Goal: Transaction & Acquisition: Purchase product/service

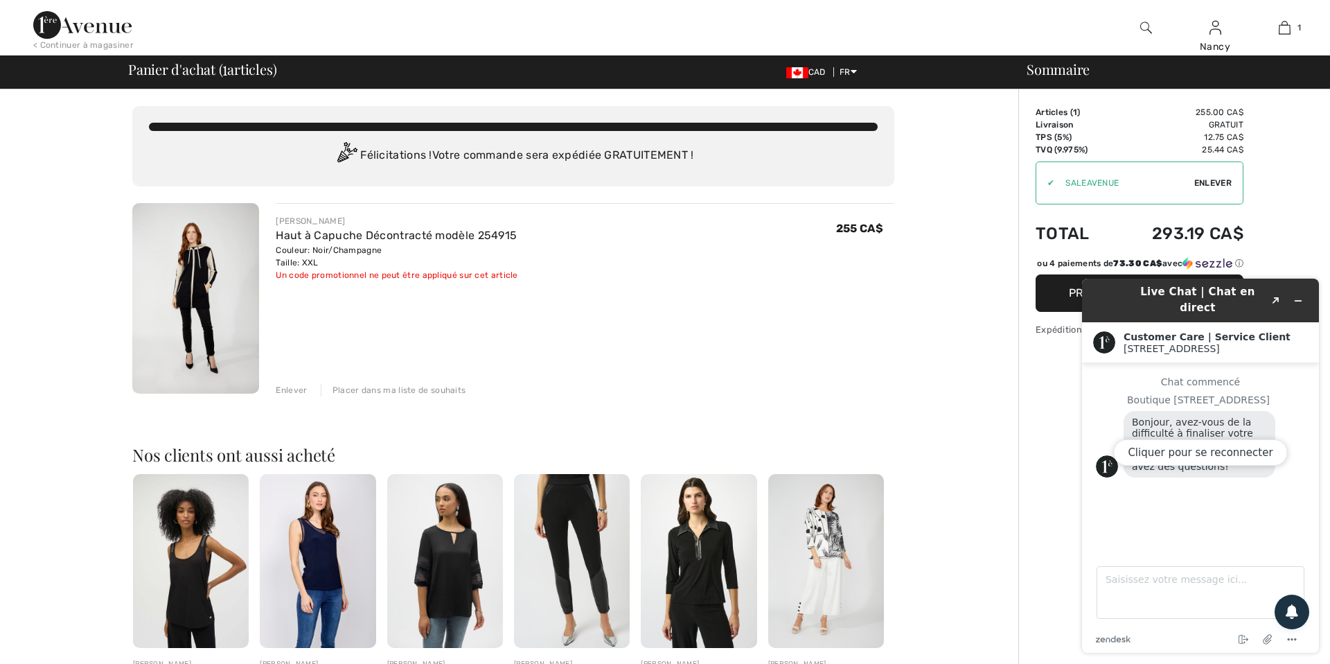
click at [283, 391] on div "Enlever" at bounding box center [291, 390] width 31 height 12
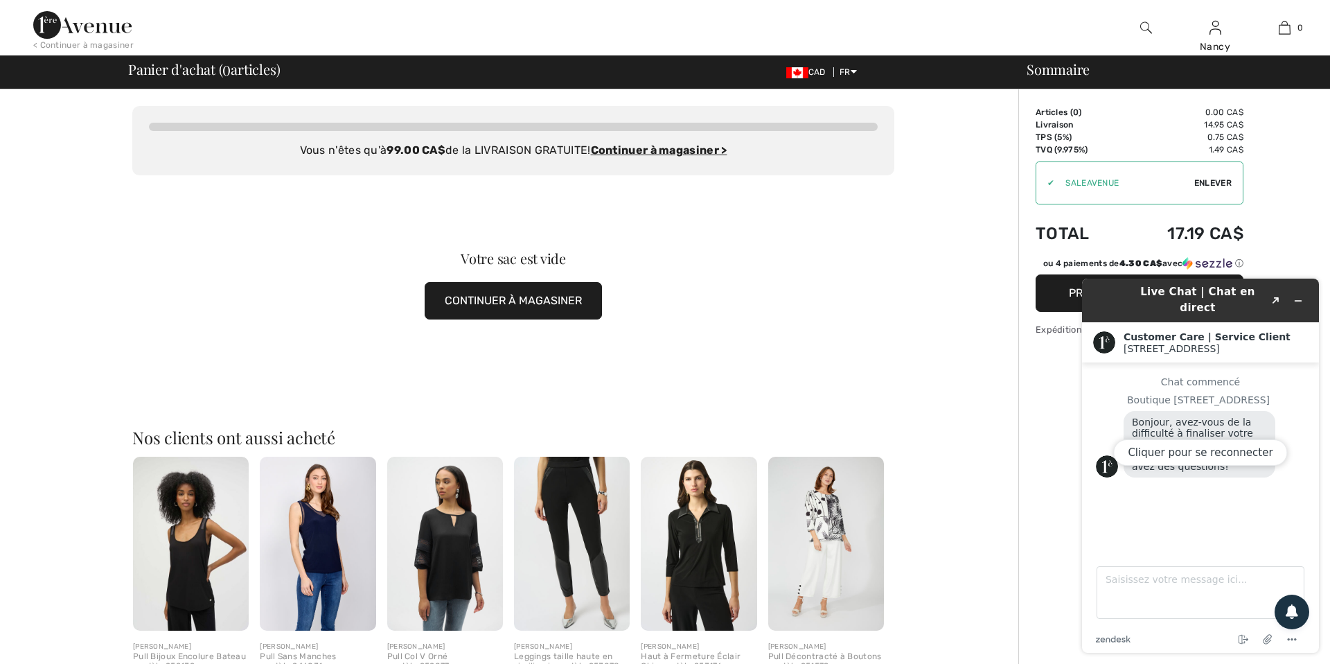
click at [1301, 295] on div "Cliquer pour se reconnecter" at bounding box center [1200, 465] width 237 height 374
click at [1296, 296] on div "Cliquer pour se reconnecter" at bounding box center [1200, 465] width 237 height 374
click at [1299, 296] on div "Cliquer pour se reconnecter" at bounding box center [1200, 465] width 237 height 374
click at [1060, 474] on div "Sommaire Description Articles ( 0 ) 0.00 CA$ Code promo 0.00 CA$ Livraison 14.9…" at bounding box center [1174, 529] width 312 height 881
click at [80, 25] on img at bounding box center [82, 25] width 98 height 28
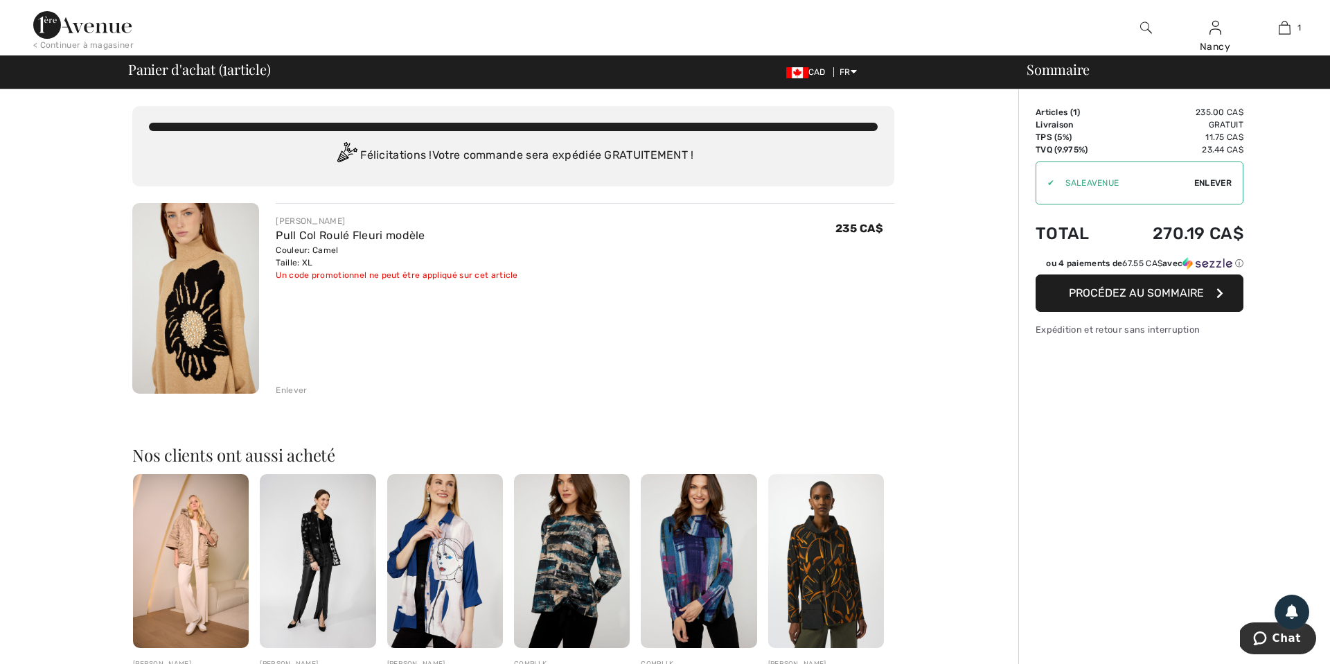
click at [1199, 182] on span "Enlever" at bounding box center [1212, 183] width 37 height 12
click at [1135, 299] on span "Procédez au sommaire" at bounding box center [1136, 292] width 135 height 13
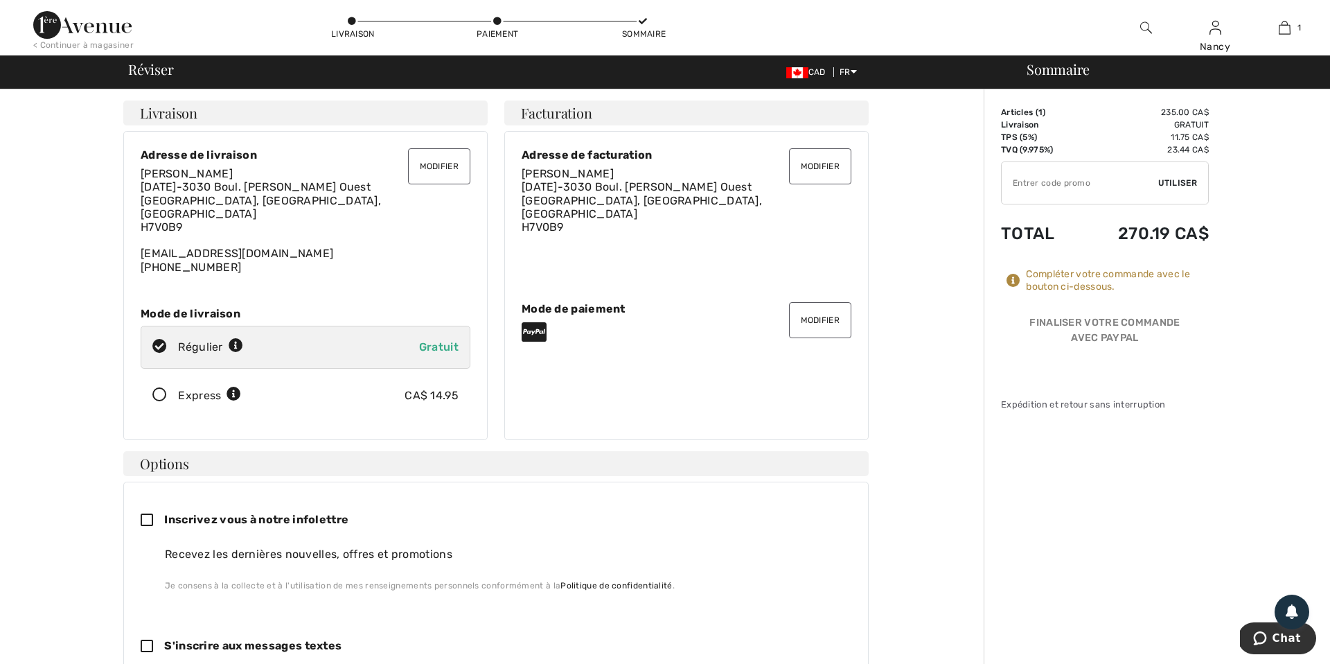
click at [811, 309] on button "Modifier" at bounding box center [820, 320] width 62 height 36
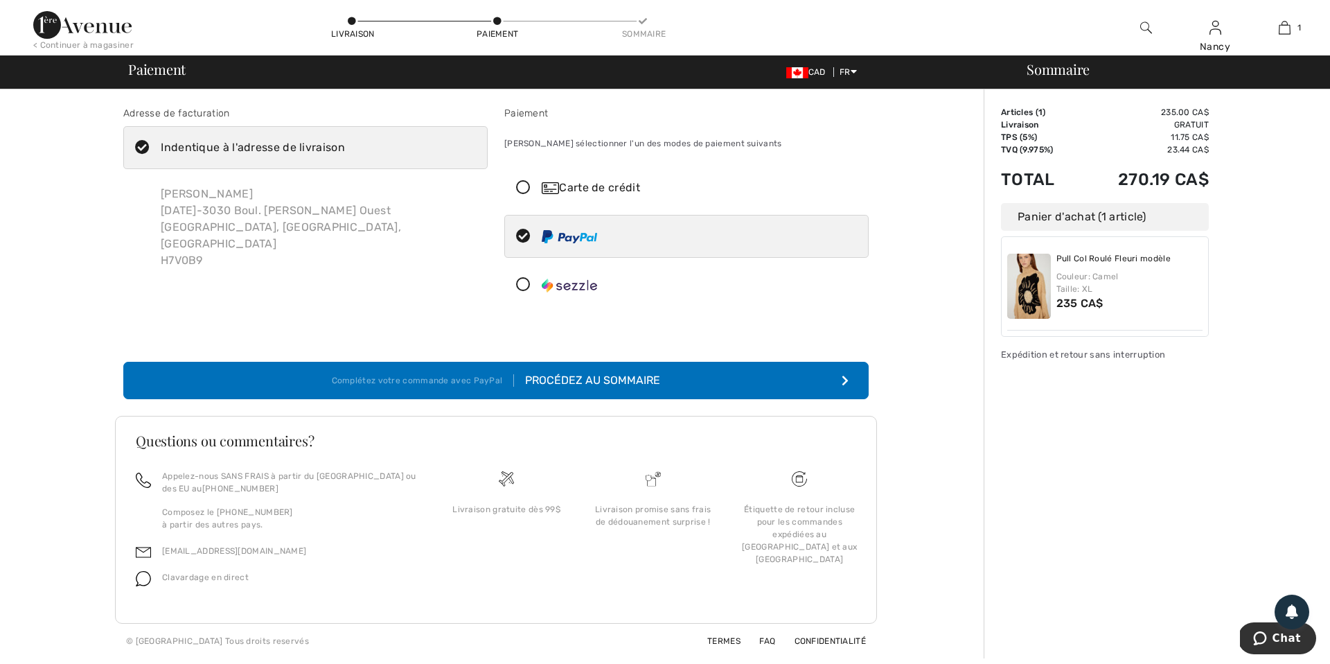
click at [522, 188] on icon at bounding box center [523, 188] width 37 height 15
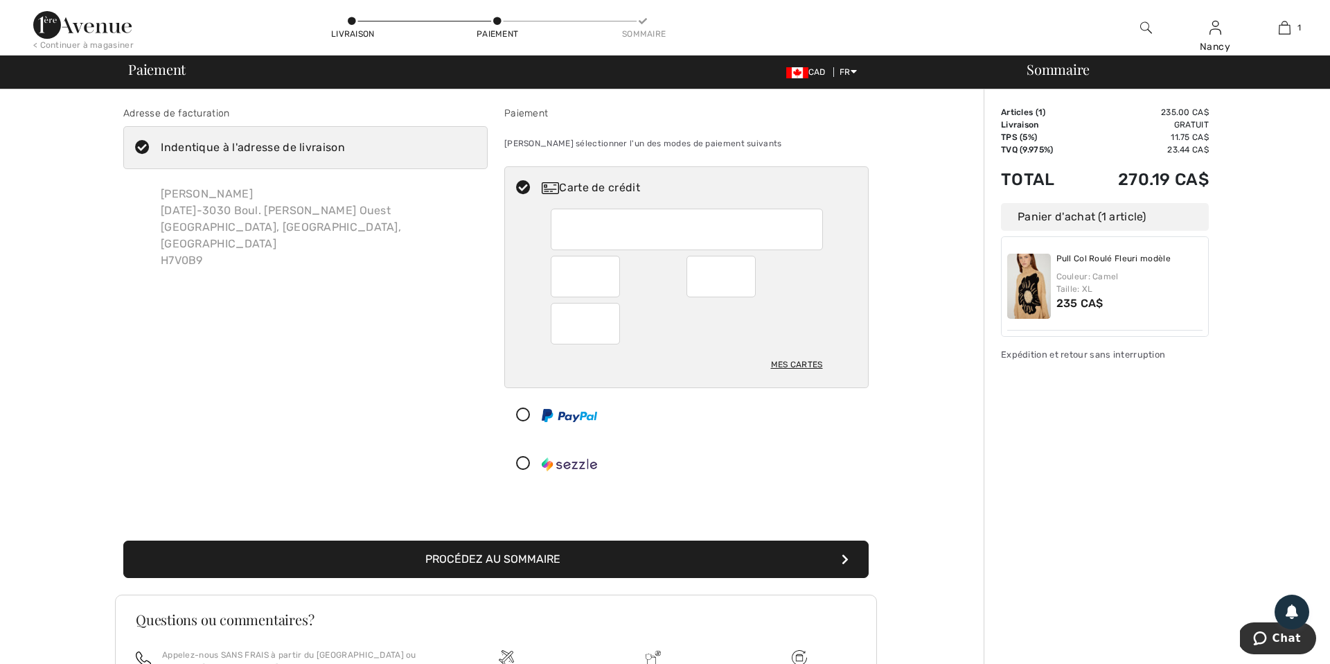
click at [509, 554] on button "Procédez au sommaire" at bounding box center [495, 558] width 745 height 37
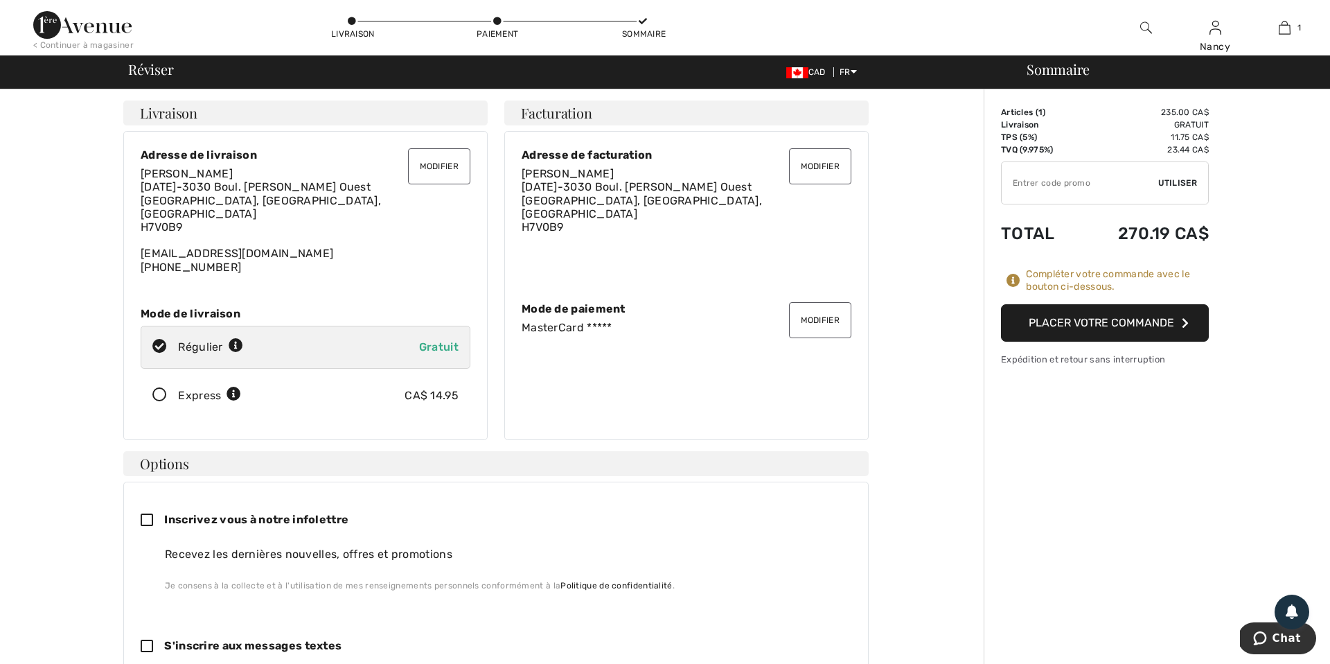
click at [1110, 320] on button "Placer votre commande" at bounding box center [1105, 322] width 208 height 37
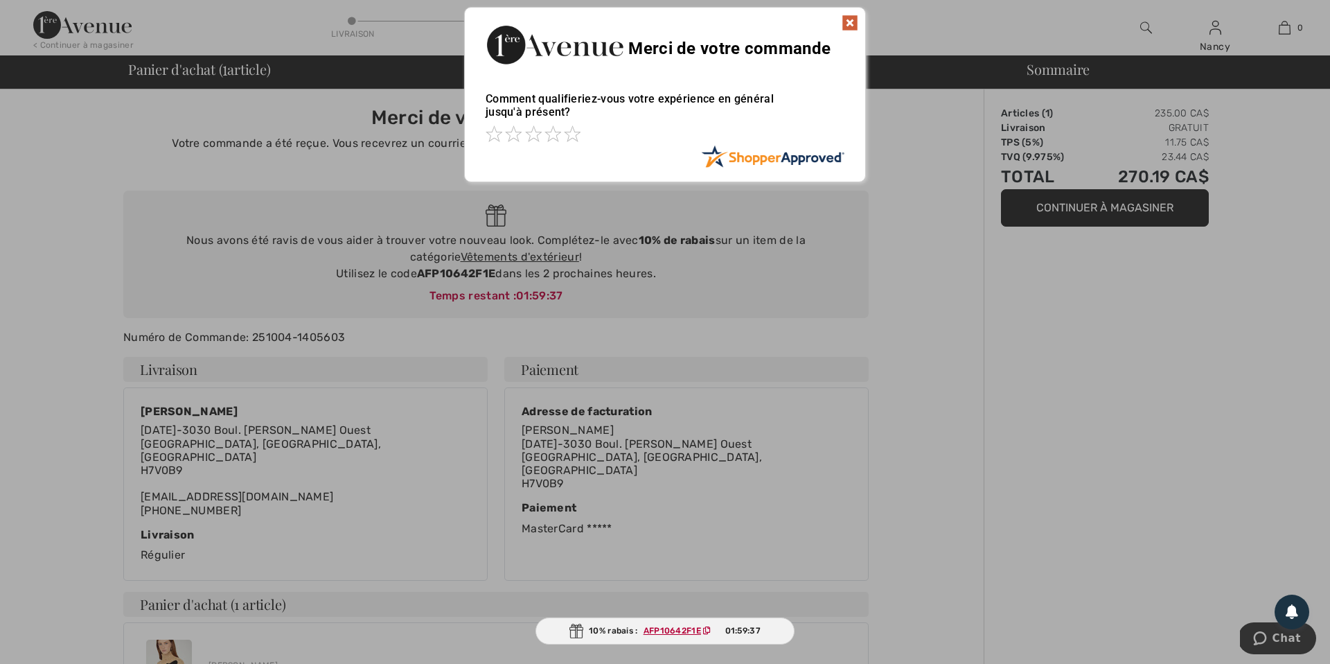
click at [849, 22] on img at bounding box center [850, 23] width 17 height 17
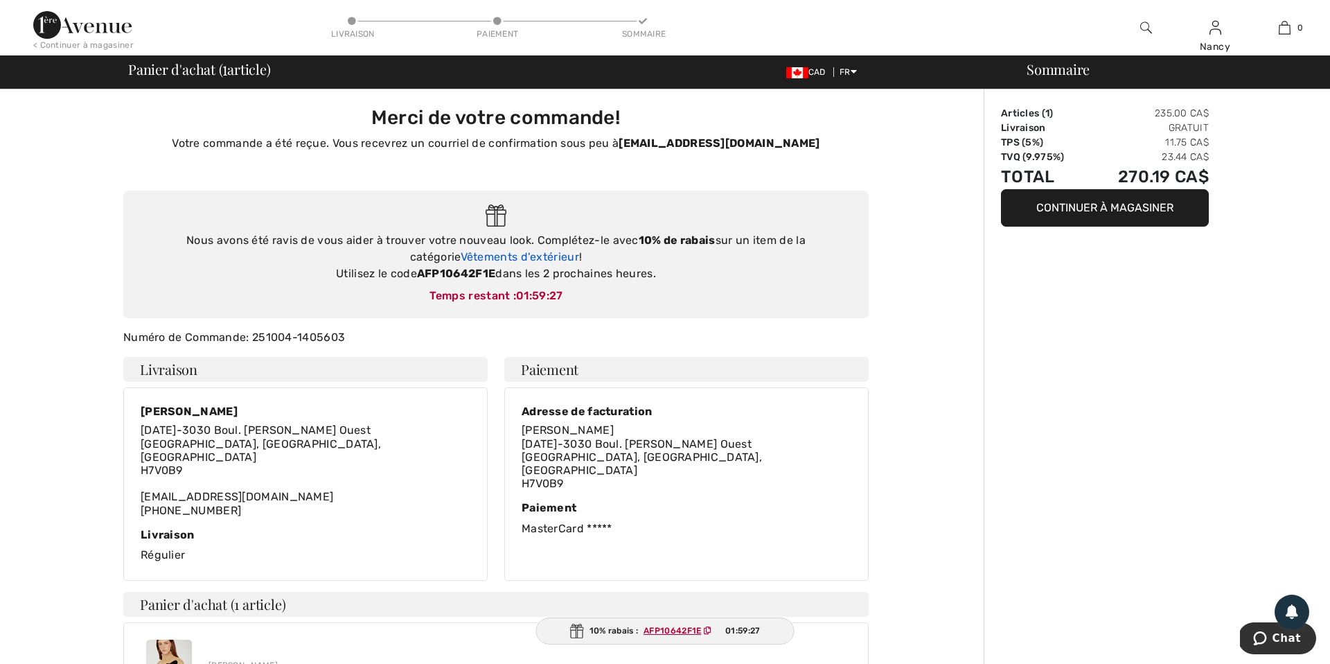
click at [492, 256] on link "Vêtements d'extérieur" at bounding box center [520, 256] width 118 height 13
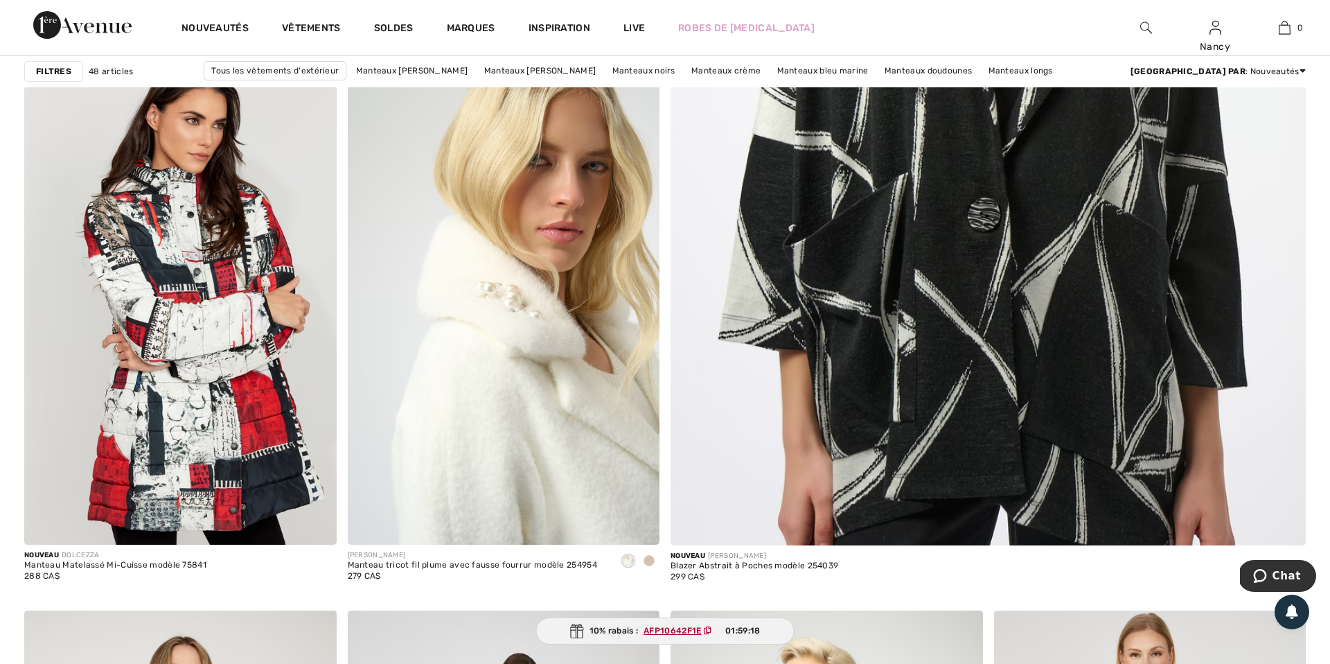
scroll to position [754, 0]
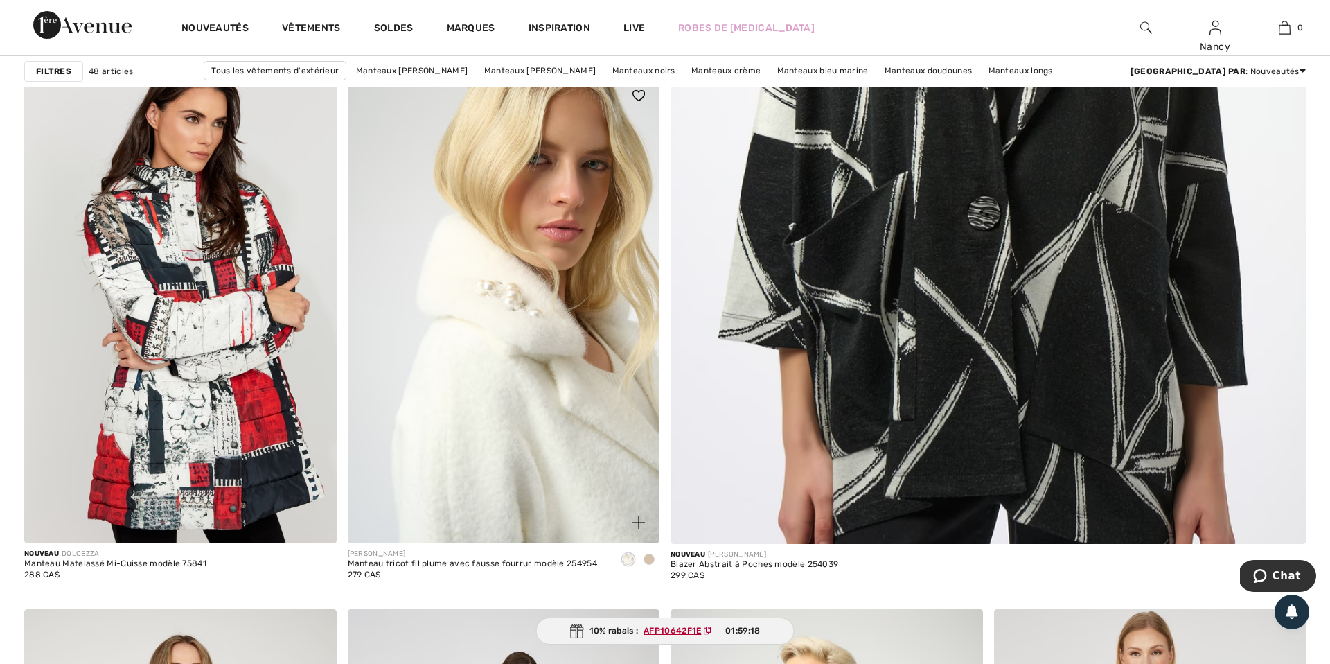
click at [424, 407] on img at bounding box center [504, 309] width 312 height 468
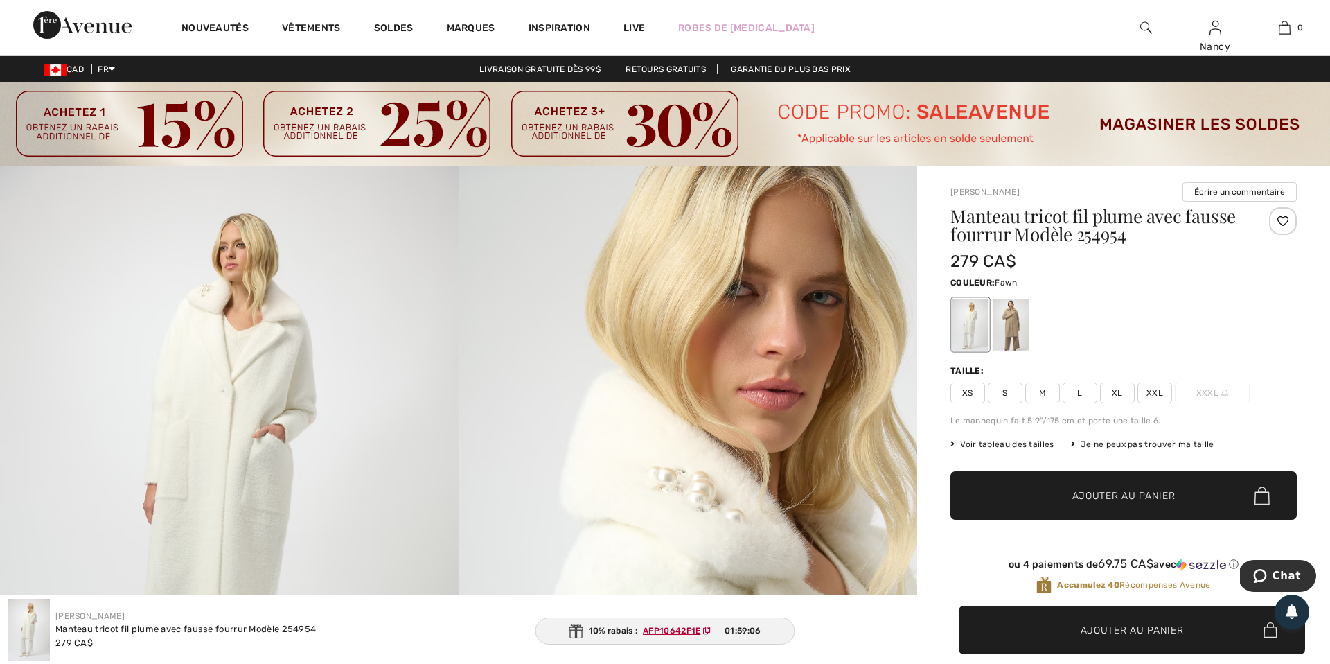
click at [1011, 326] on div at bounding box center [1011, 325] width 36 height 52
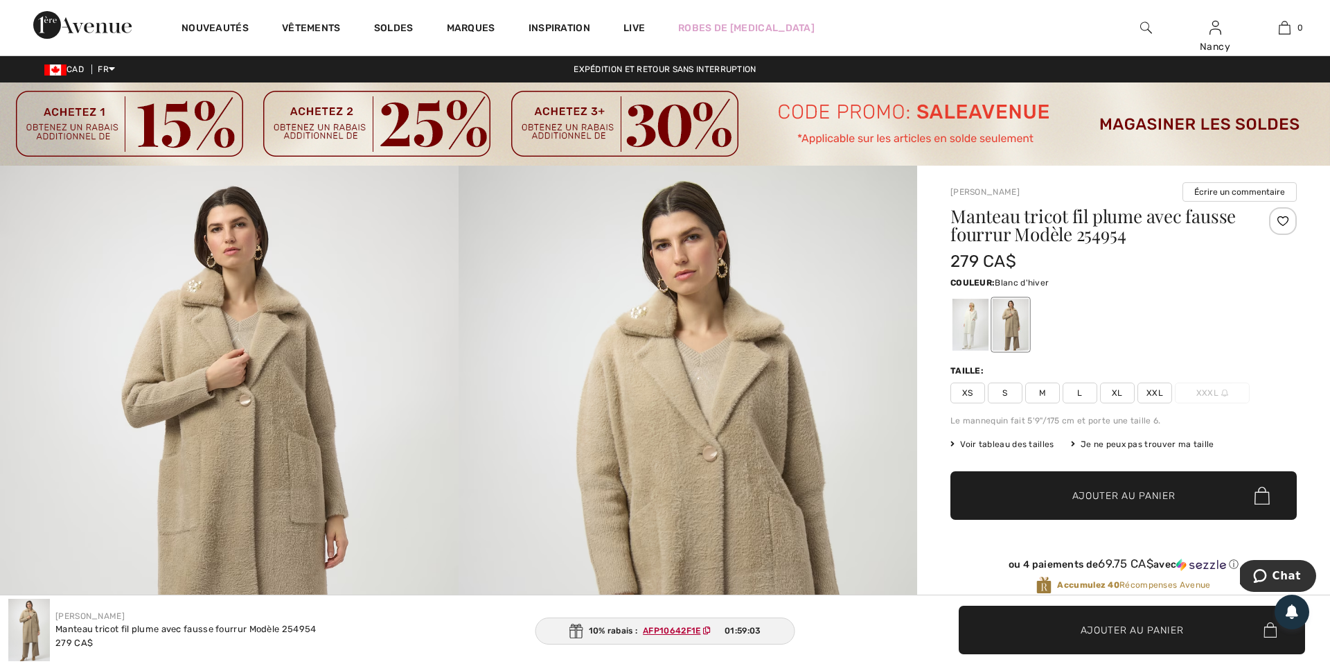
click at [964, 317] on div at bounding box center [970, 325] width 36 height 52
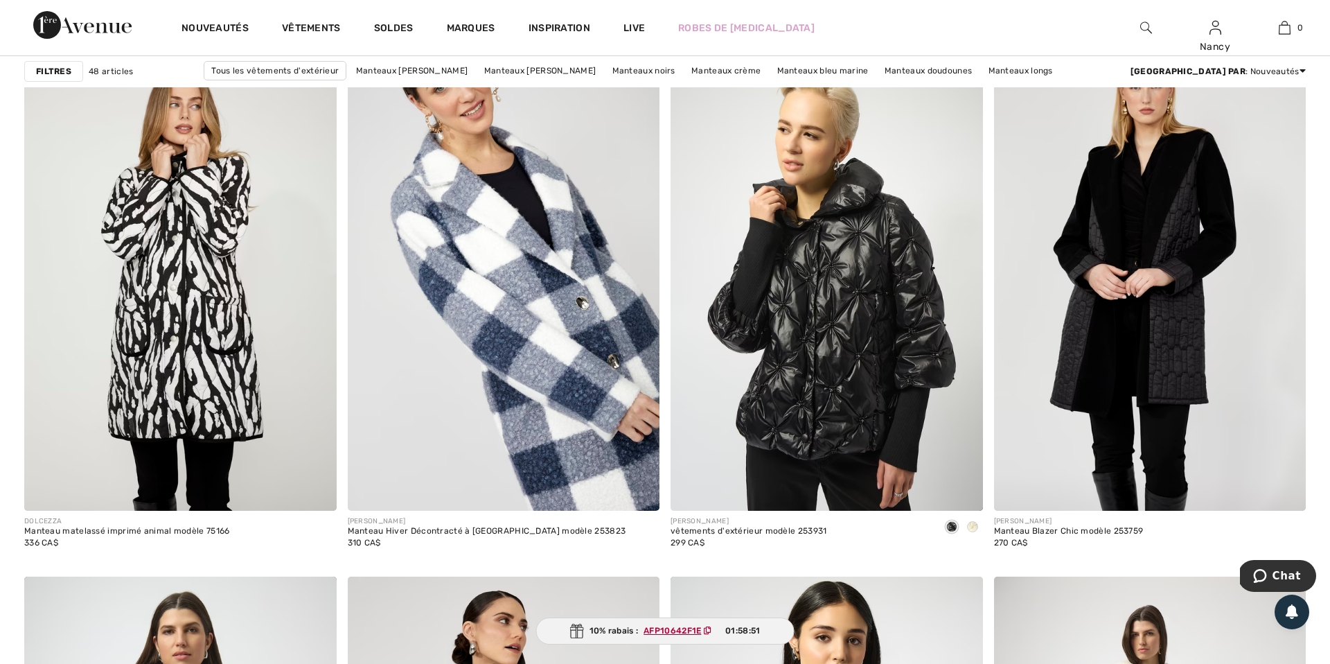
scroll to position [1324, 0]
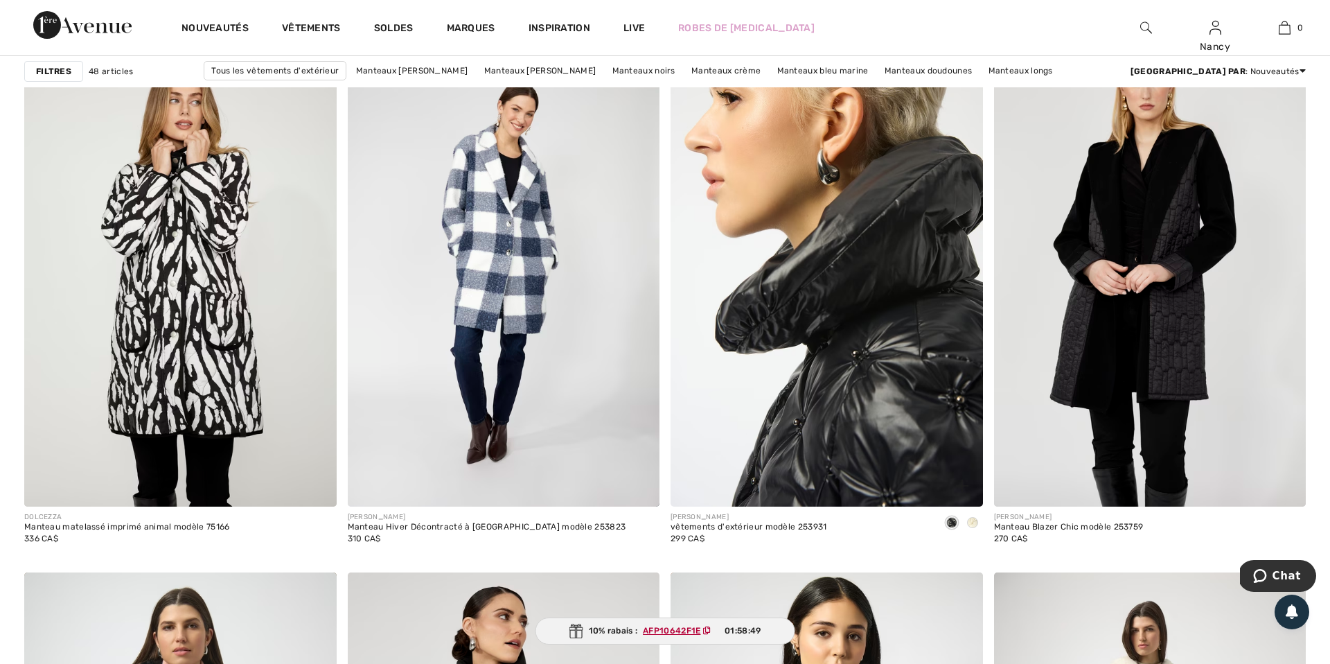
click at [798, 368] on img at bounding box center [826, 273] width 312 height 468
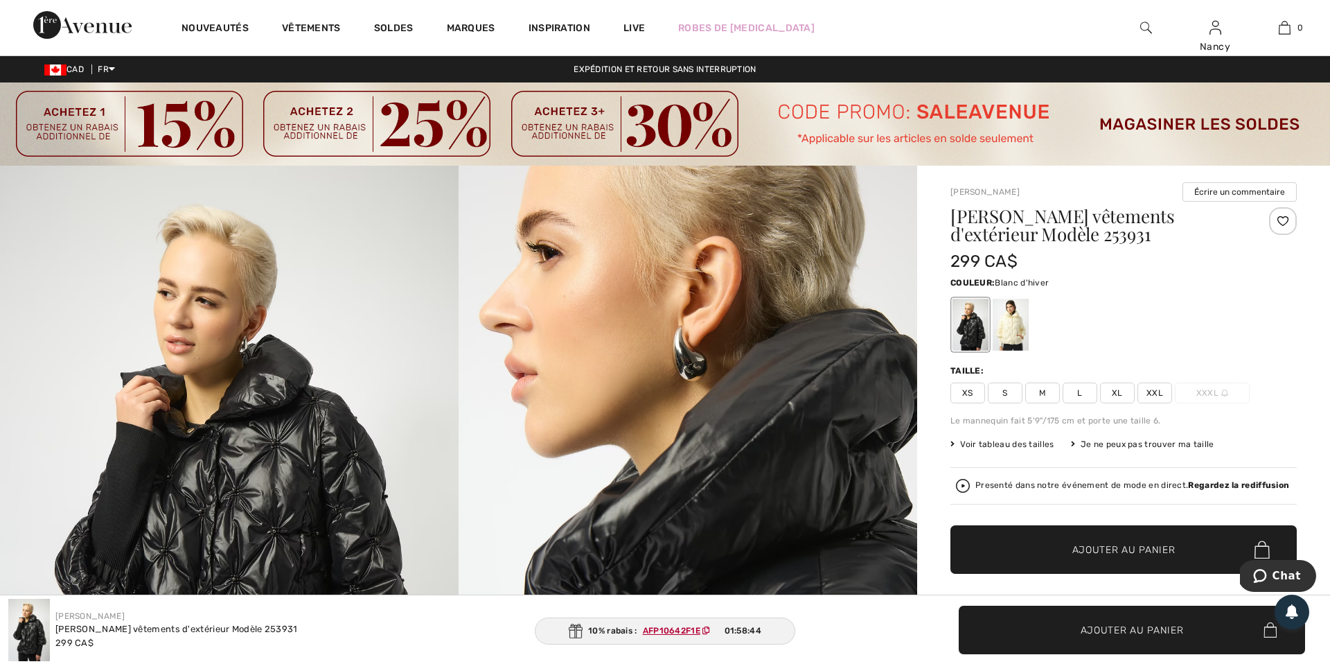
click at [1011, 330] on div at bounding box center [1011, 325] width 36 height 52
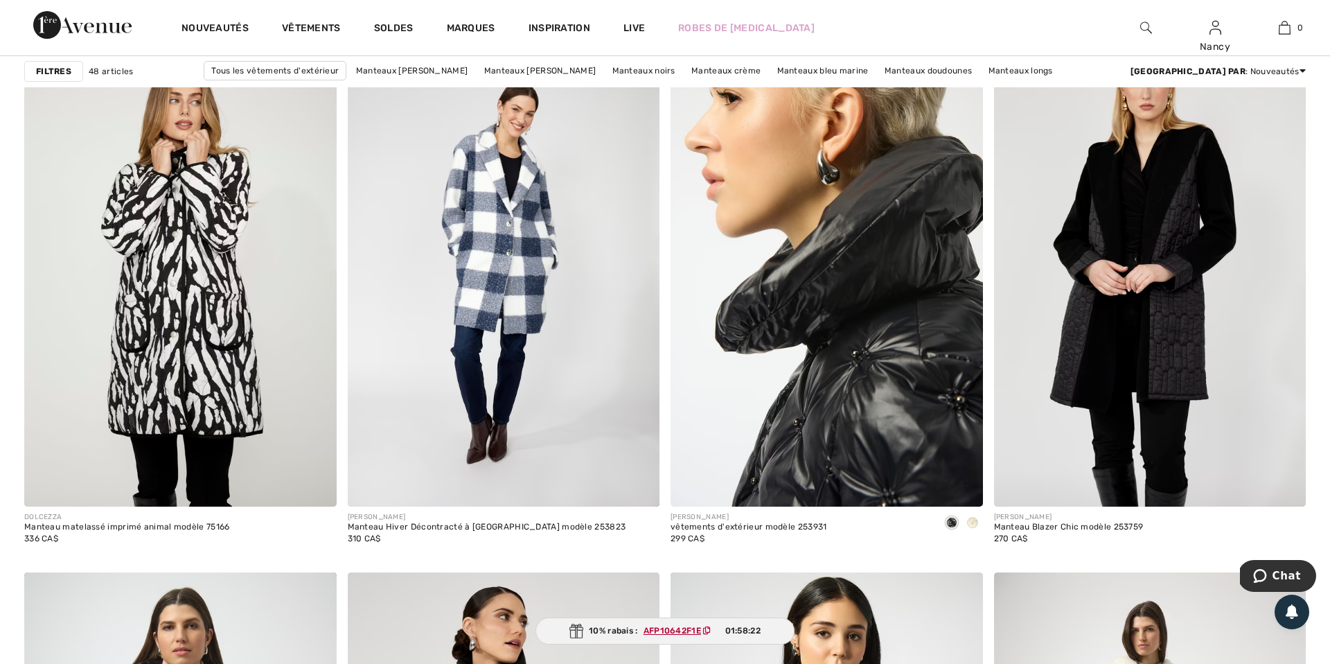
click at [820, 276] on img at bounding box center [826, 273] width 312 height 468
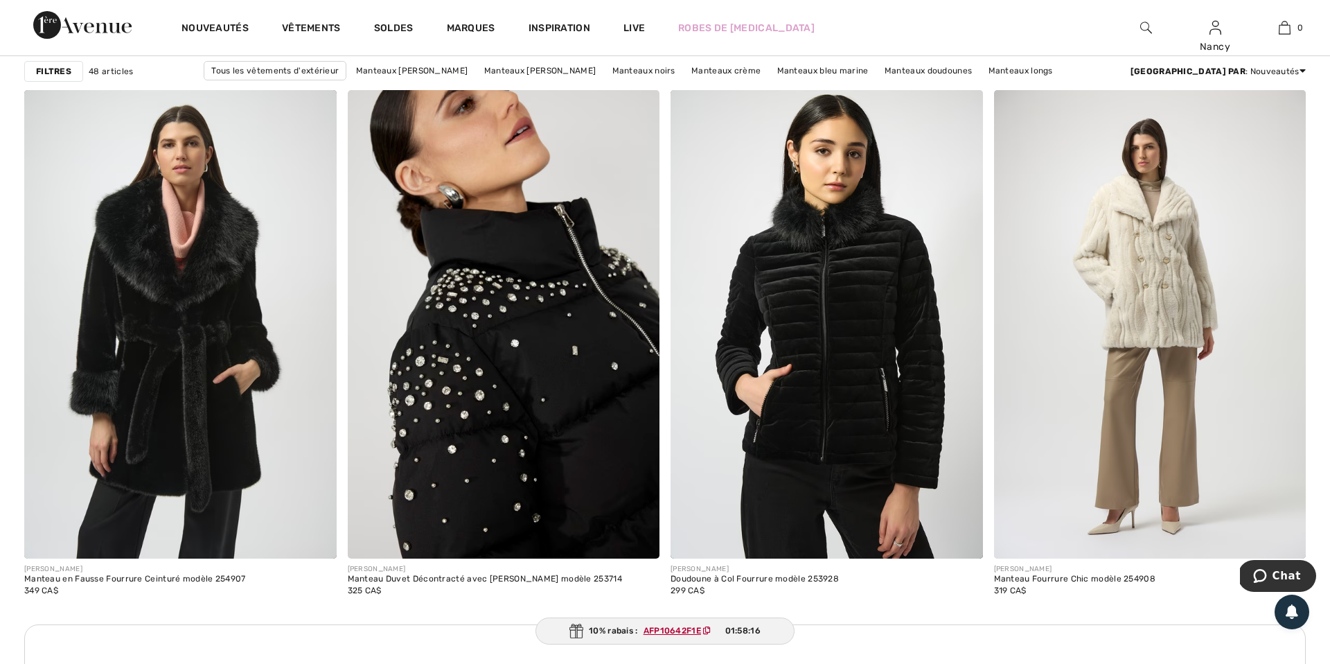
scroll to position [1822, 0]
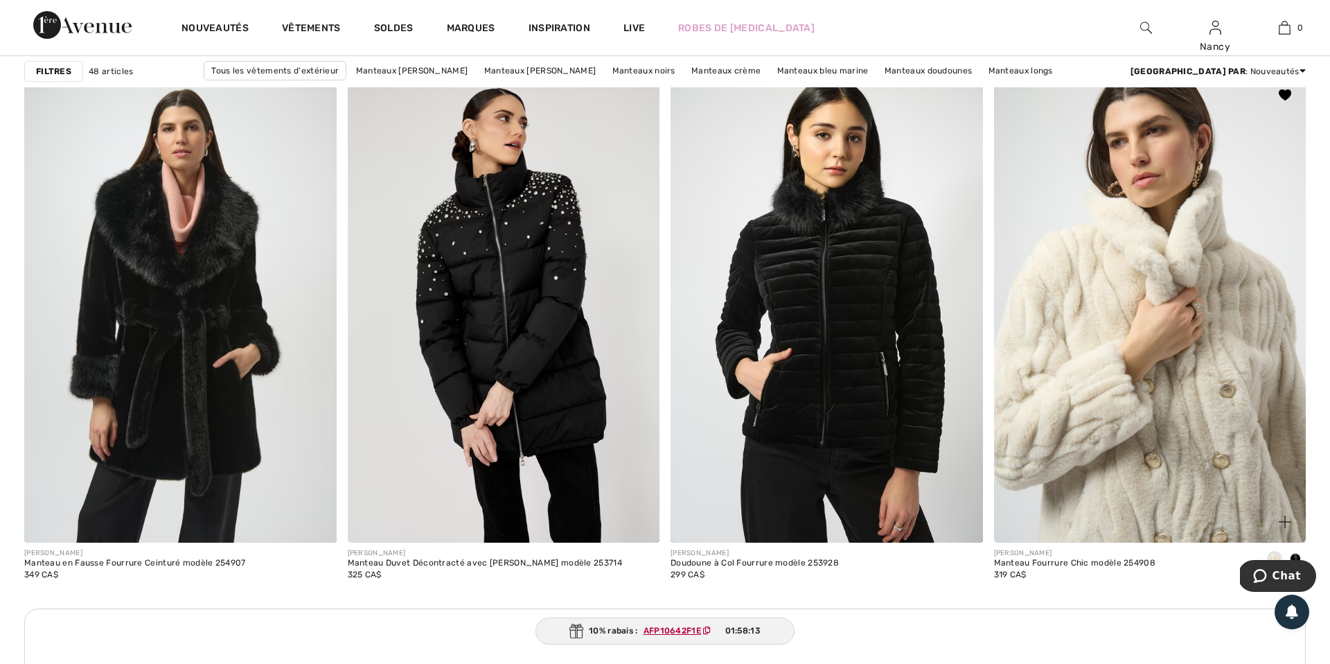
click at [1179, 312] on img at bounding box center [1150, 308] width 312 height 468
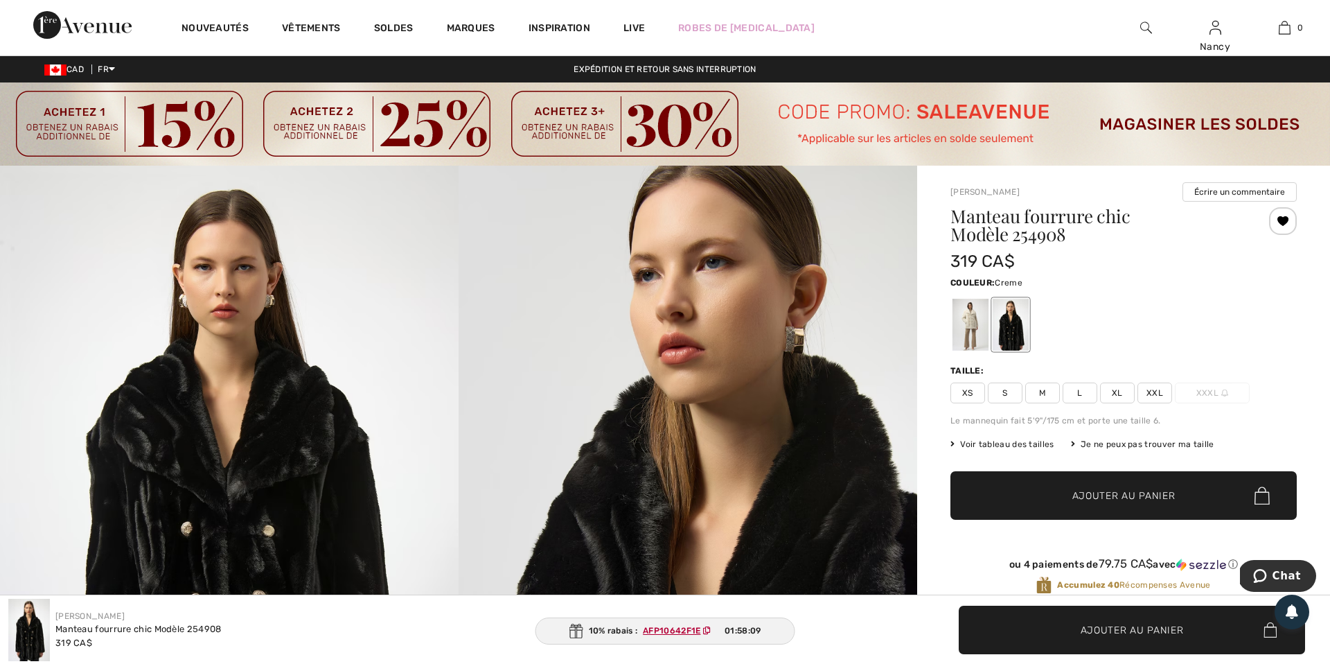
click at [961, 332] on div at bounding box center [970, 325] width 36 height 52
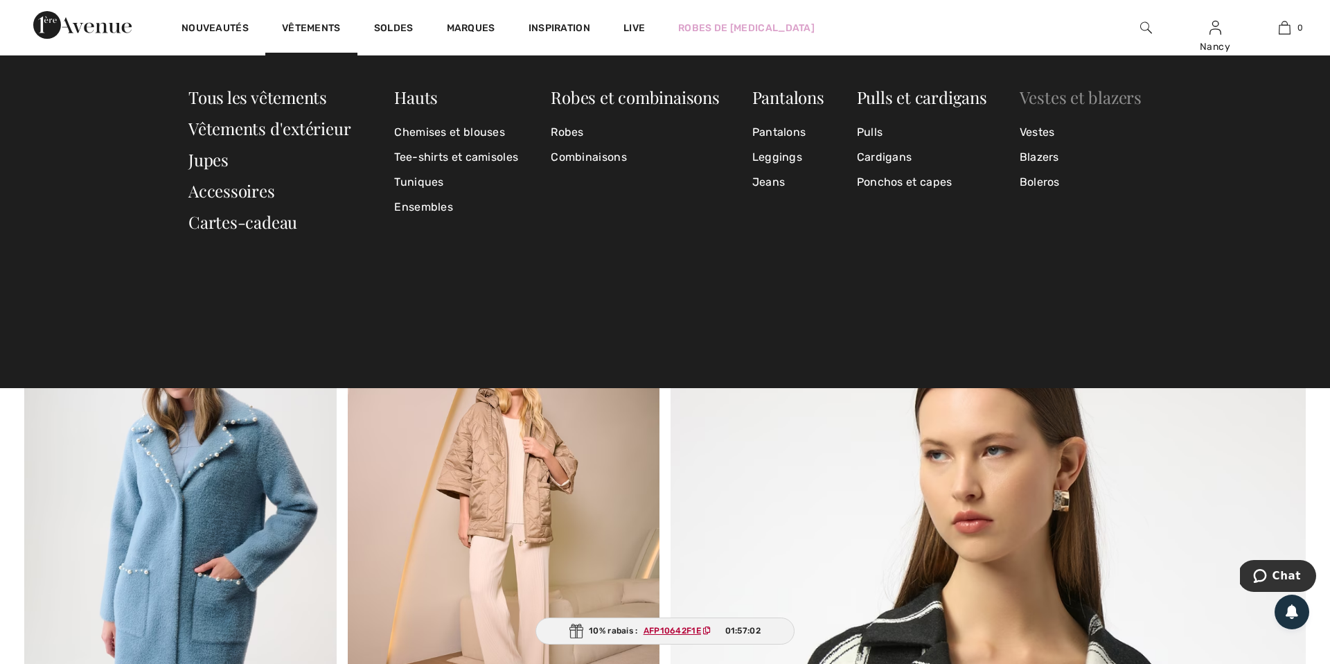
click at [1056, 94] on link "Vestes et blazers" at bounding box center [1081, 97] width 122 height 22
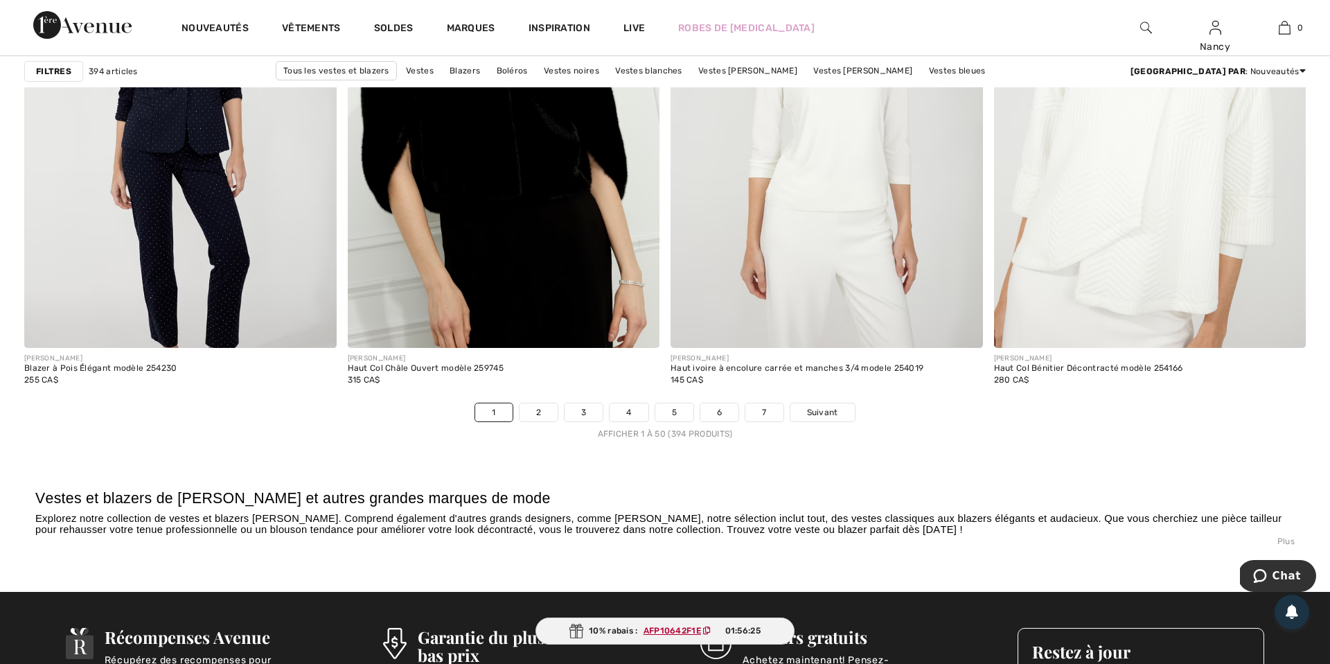
scroll to position [8079, 0]
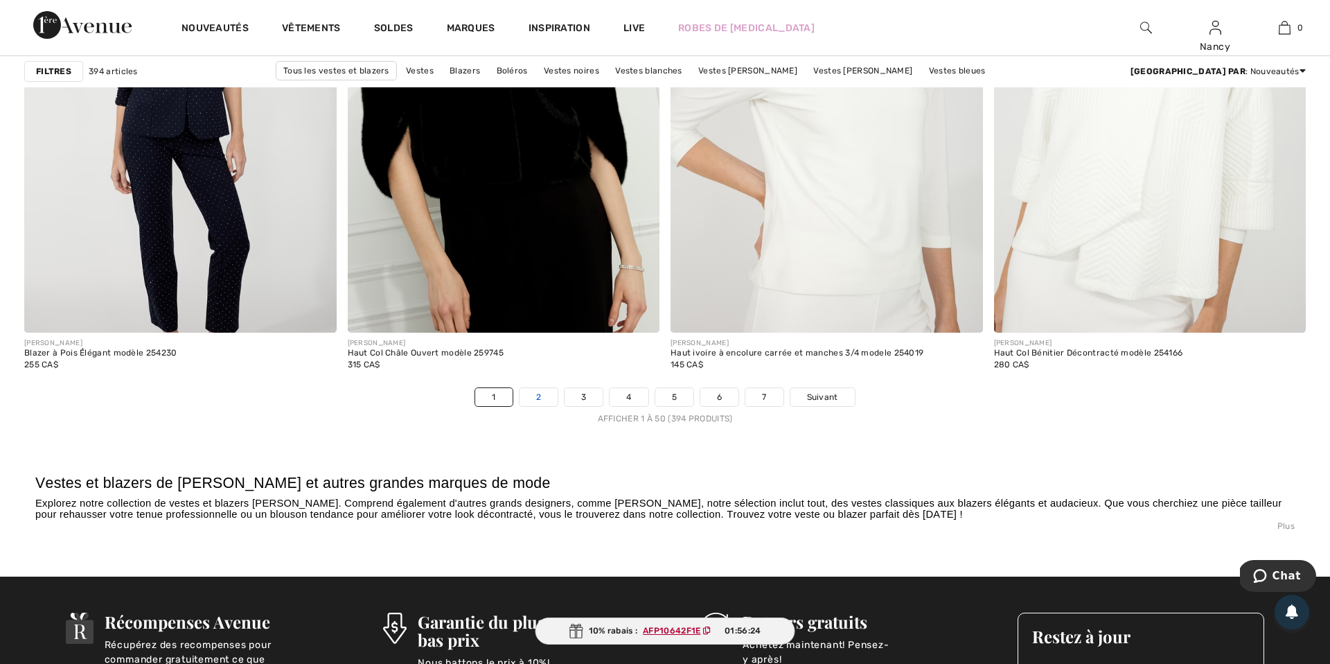
click at [540, 396] on link "2" at bounding box center [538, 397] width 38 height 18
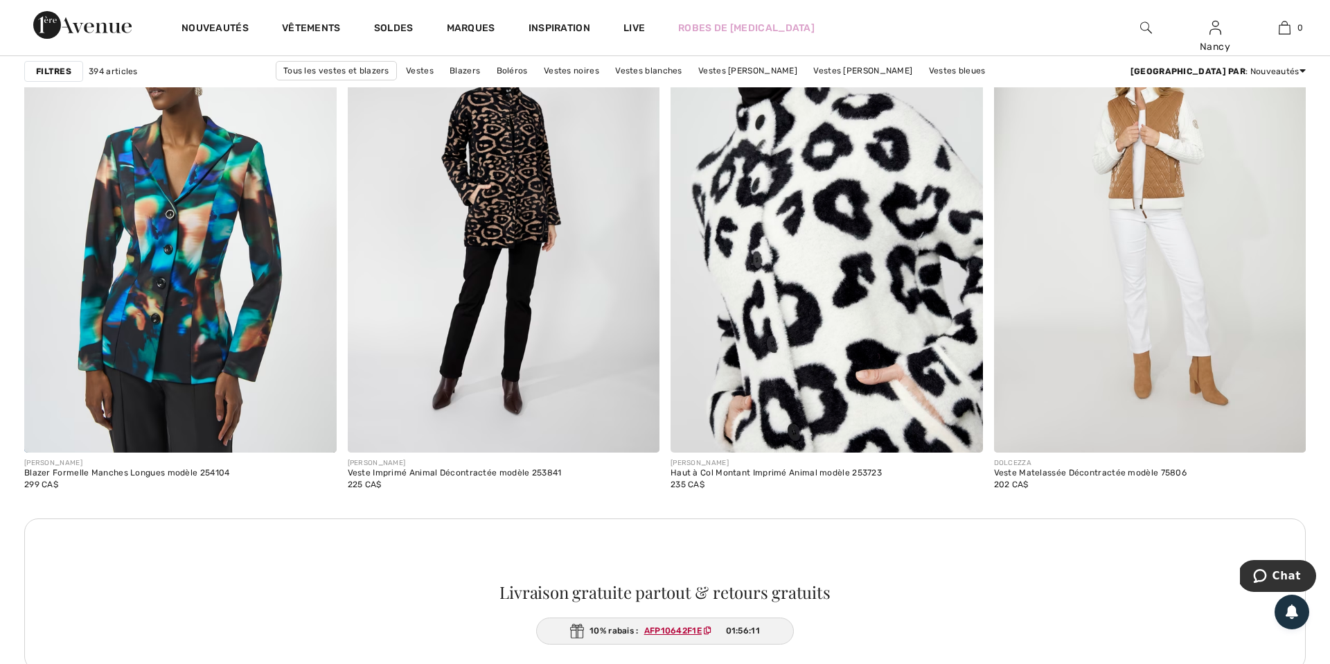
scroll to position [1944, 0]
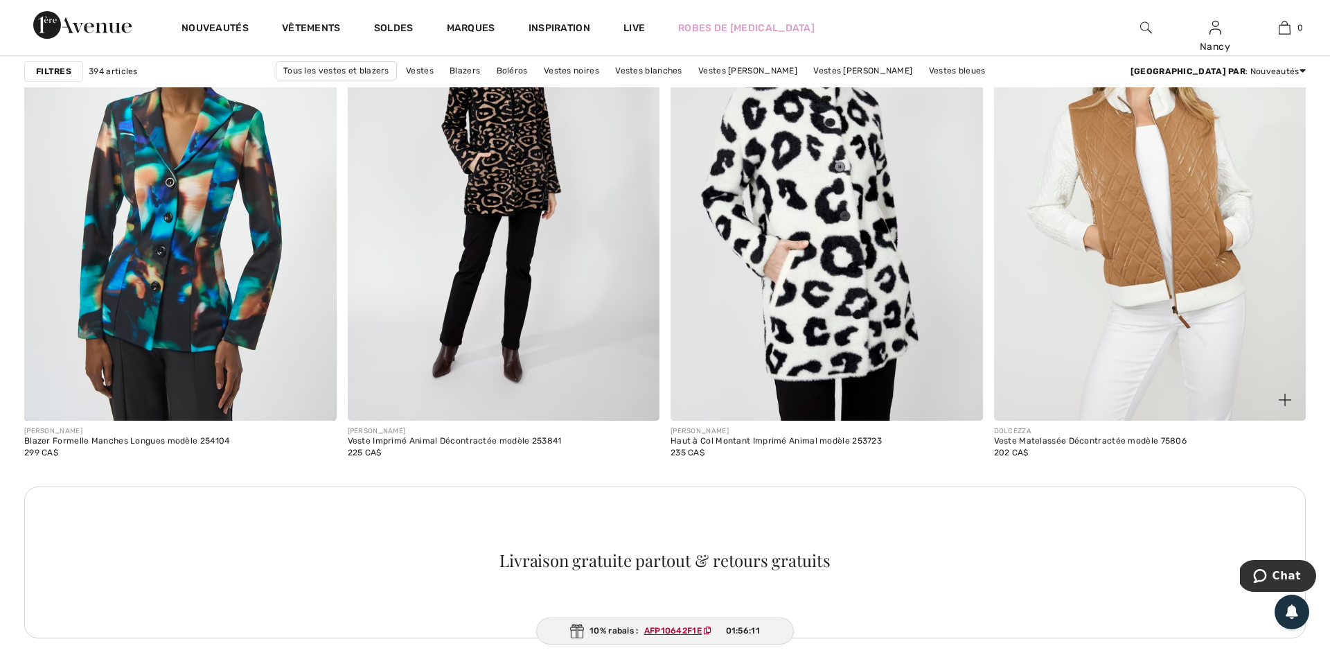
click at [1202, 169] on img at bounding box center [1150, 186] width 312 height 468
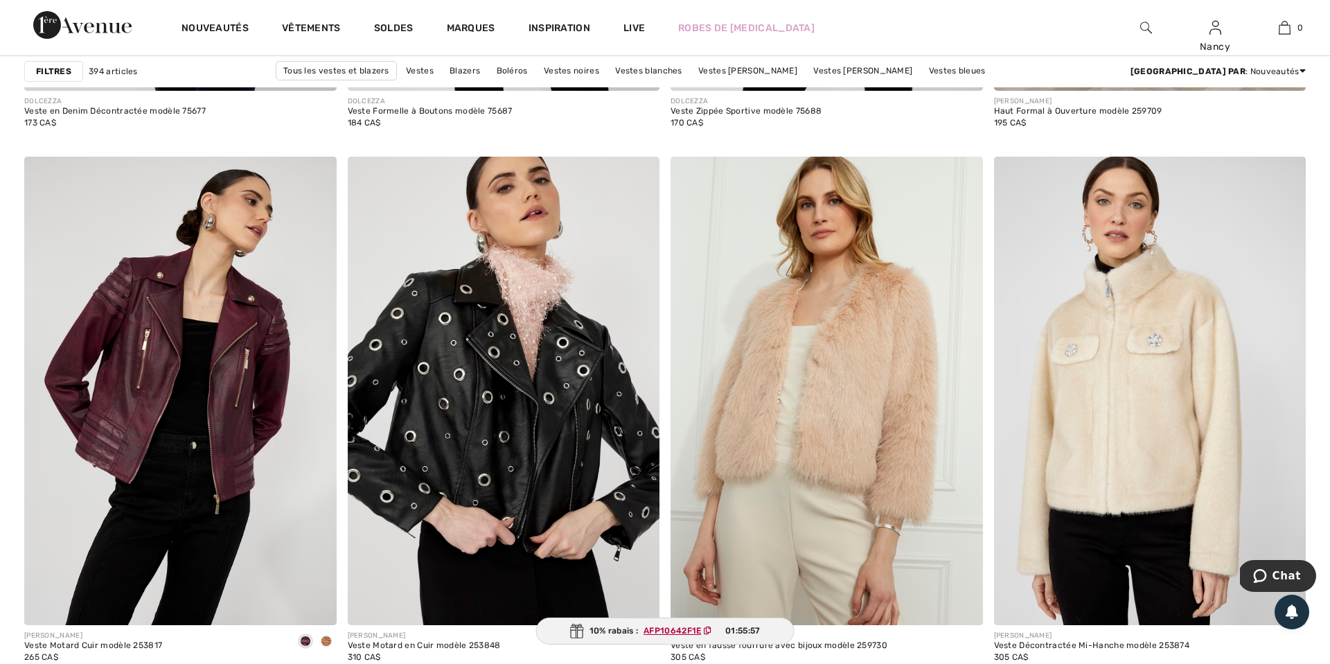
scroll to position [3547, 0]
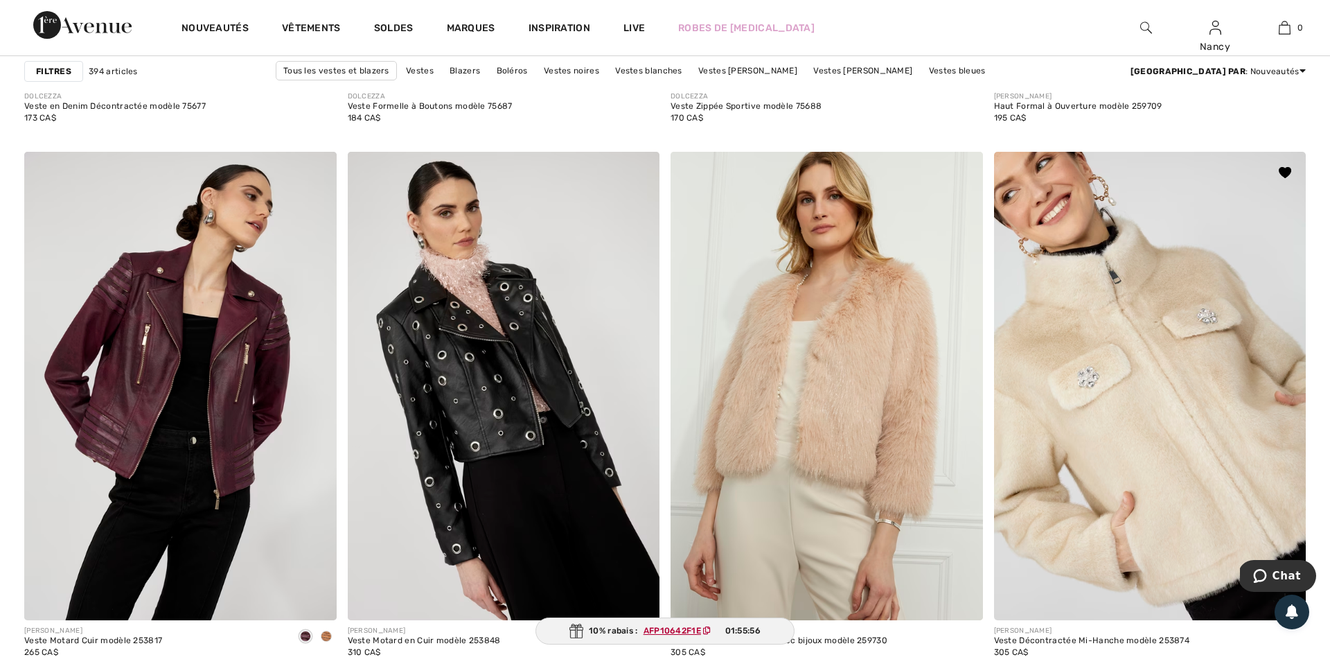
click at [1117, 285] on img at bounding box center [1150, 386] width 312 height 468
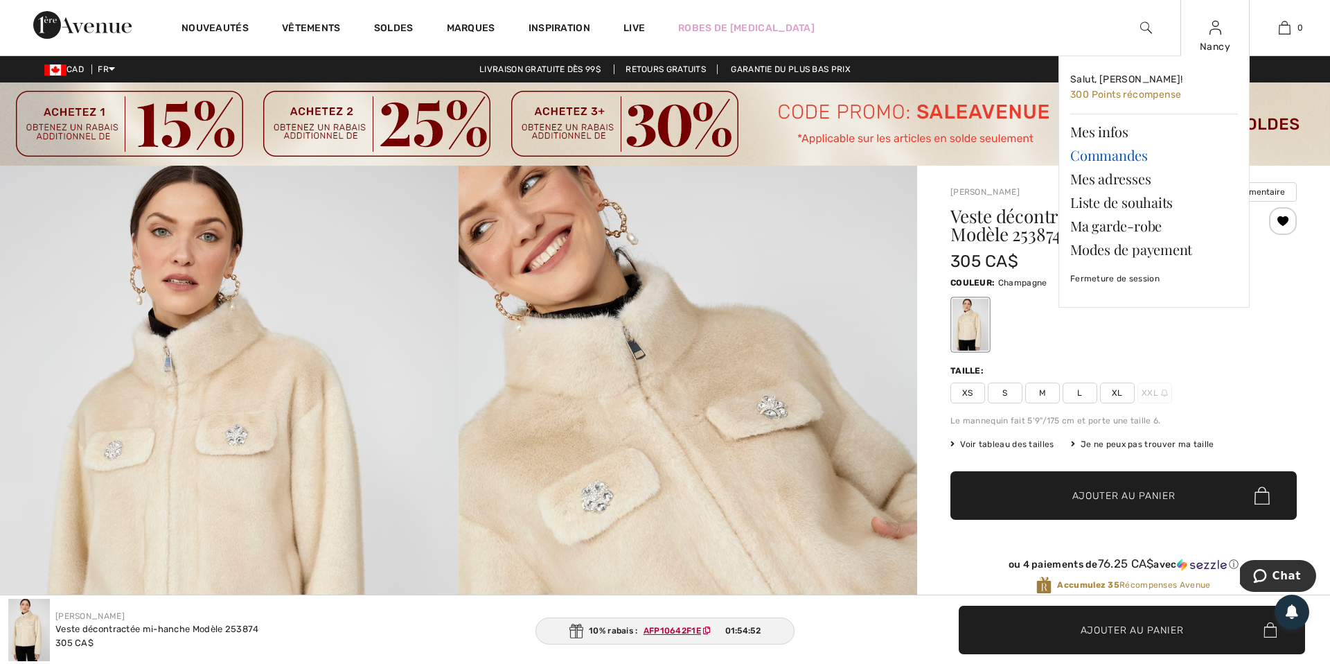
click at [1123, 159] on link "Commandes" at bounding box center [1154, 155] width 168 height 24
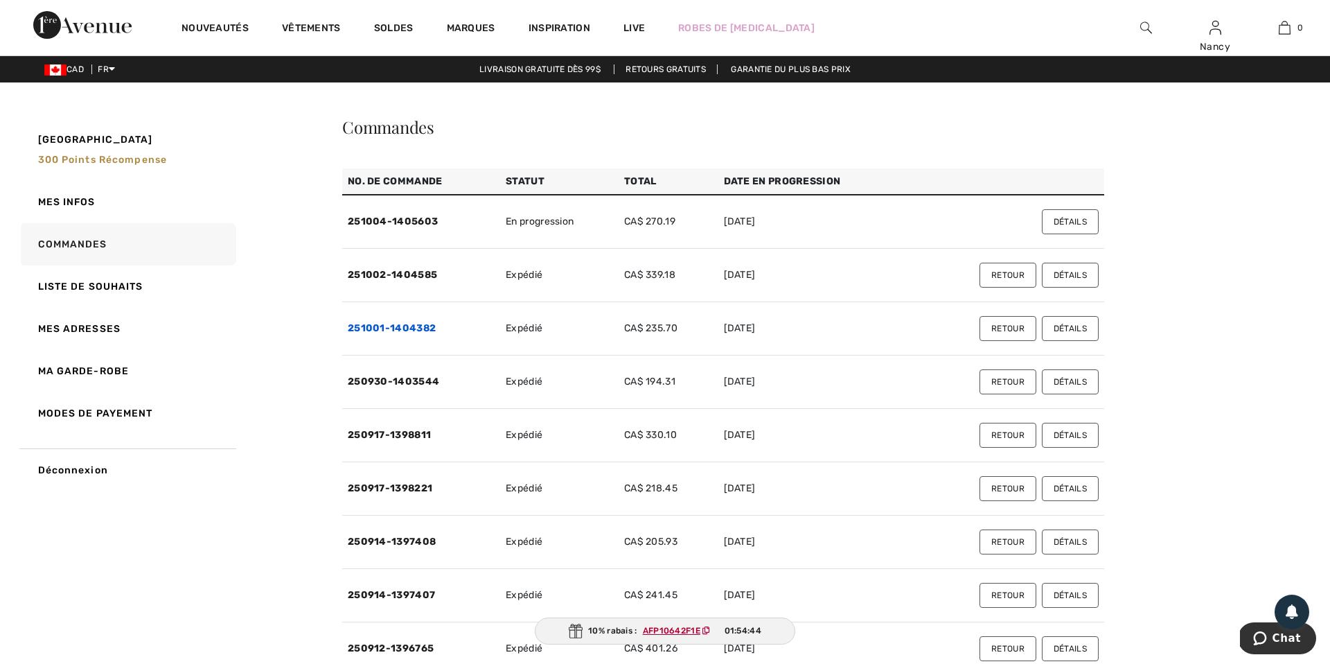
click at [376, 324] on link "251001-1404382" at bounding box center [392, 328] width 88 height 12
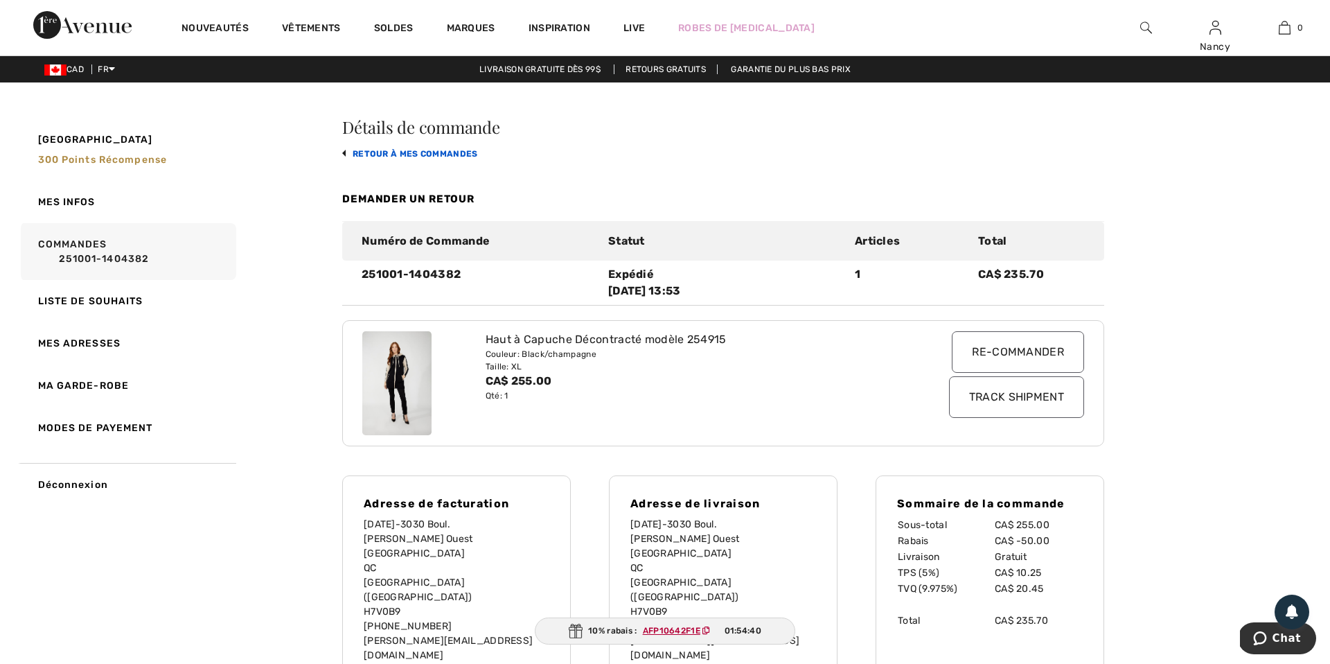
click at [346, 151] on link "retour à mes commandes" at bounding box center [410, 154] width 136 height 10
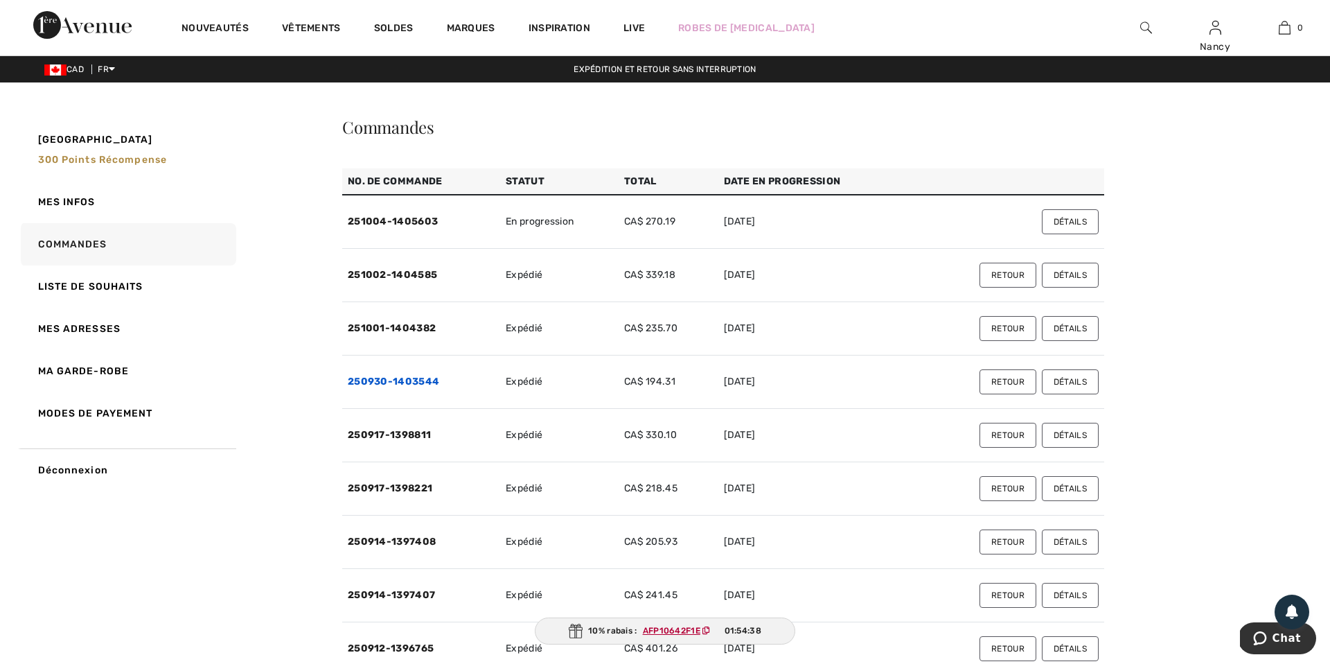
click at [390, 384] on link "250930-1403544" at bounding box center [393, 381] width 91 height 12
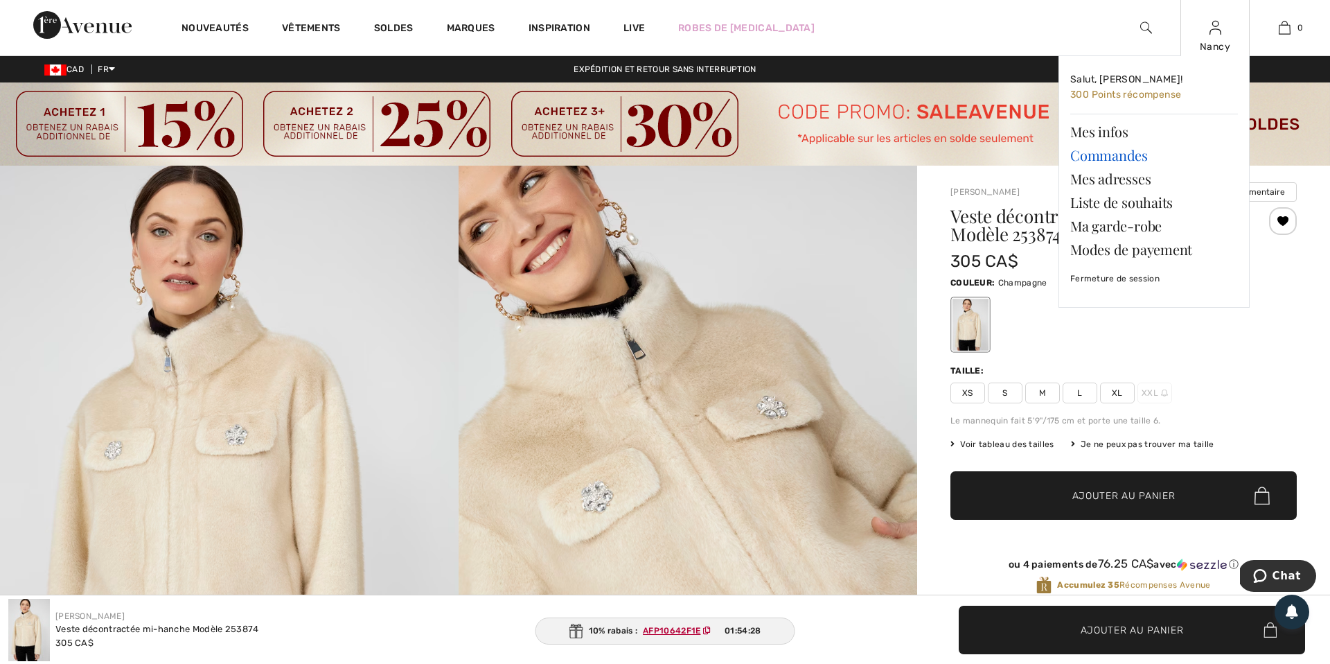
click at [1119, 161] on link "Commandes" at bounding box center [1154, 155] width 168 height 24
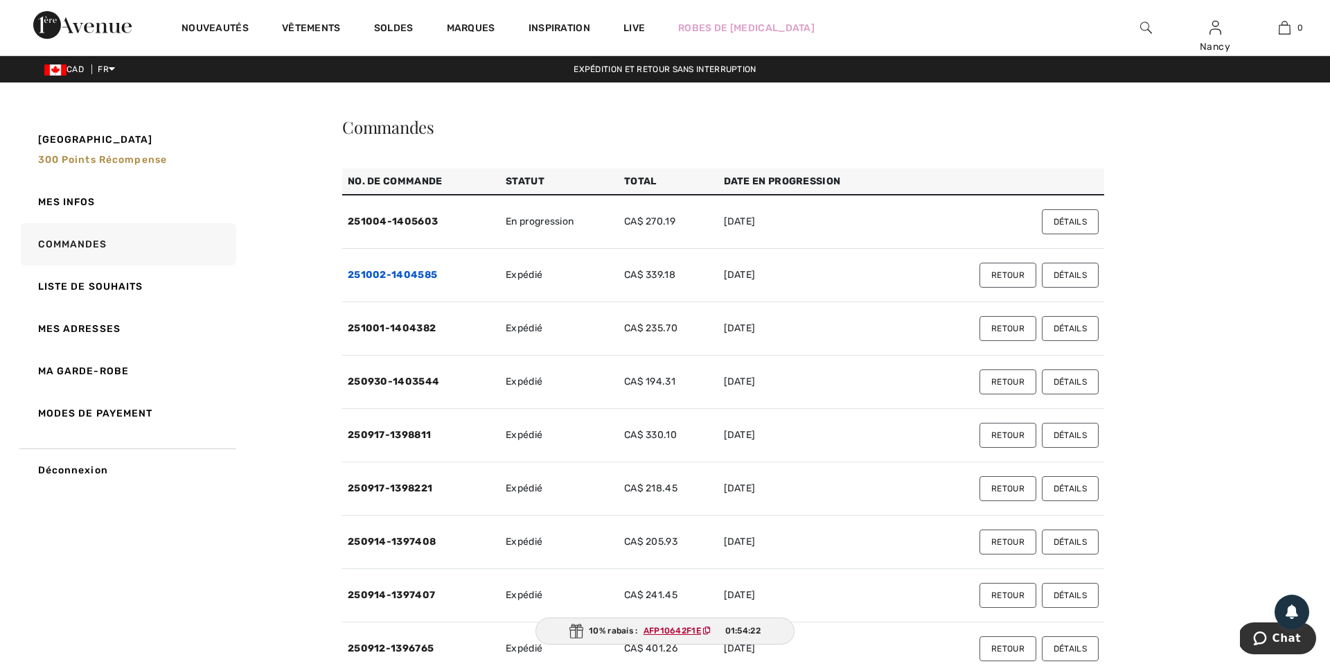
click at [379, 274] on link "251002-1404585" at bounding box center [392, 275] width 89 height 12
